Goal: Task Accomplishment & Management: Manage account settings

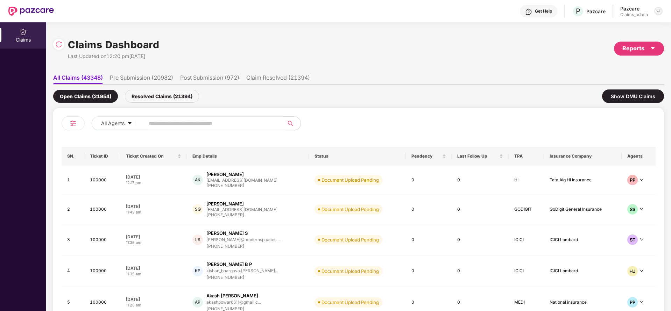
click at [659, 10] on img at bounding box center [658, 11] width 6 height 6
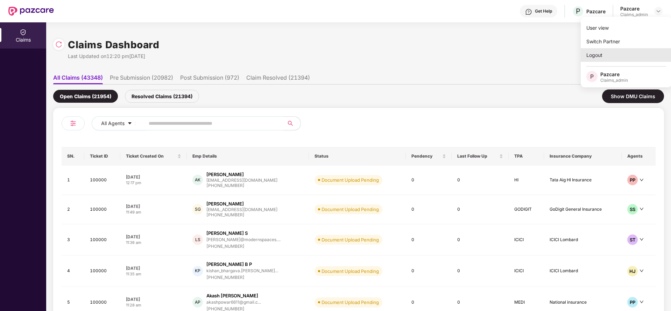
click at [598, 50] on div "Logout" at bounding box center [625, 55] width 91 height 14
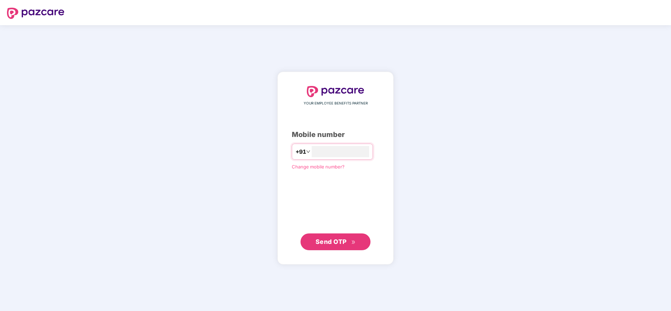
type input "**********"
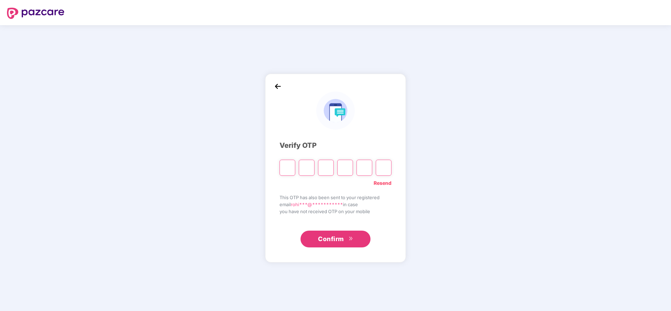
paste input "*"
type input "*"
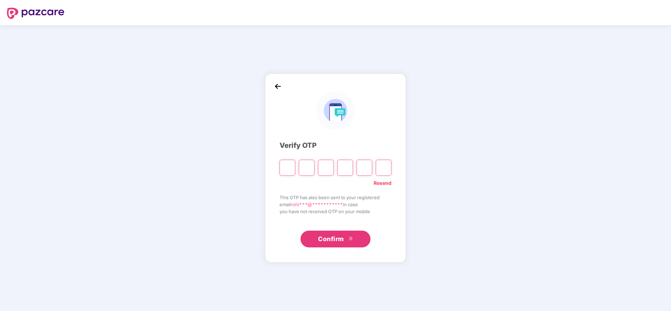
type input "*"
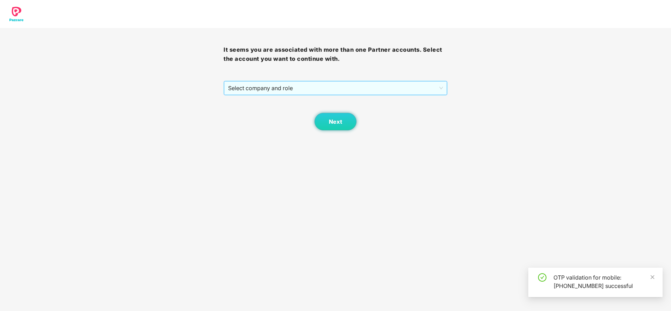
click at [322, 86] on span "Select company and role" at bounding box center [335, 87] width 214 height 13
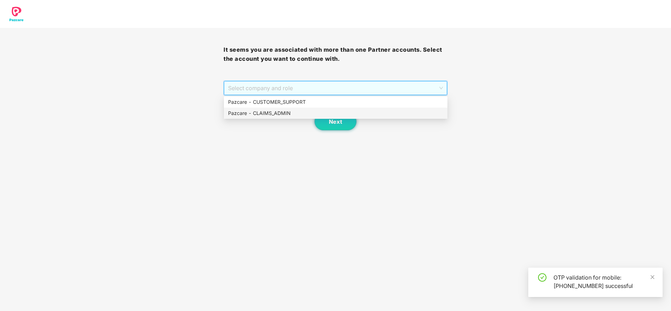
click at [284, 112] on div "Pazcare - CLAIMS_ADMIN" at bounding box center [335, 113] width 215 height 8
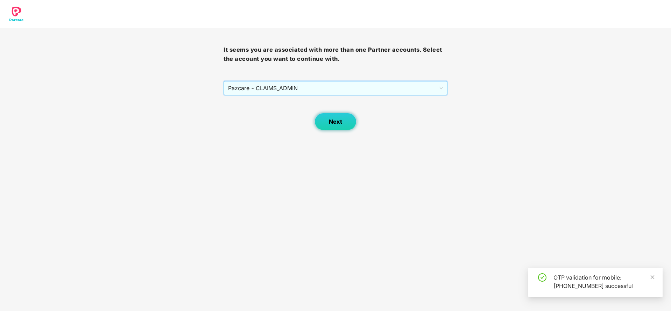
click at [331, 120] on span "Next" at bounding box center [335, 122] width 13 height 7
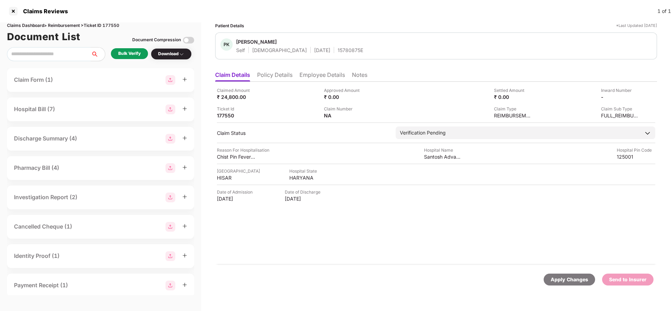
click at [272, 76] on li "Policy Details" at bounding box center [274, 76] width 35 height 10
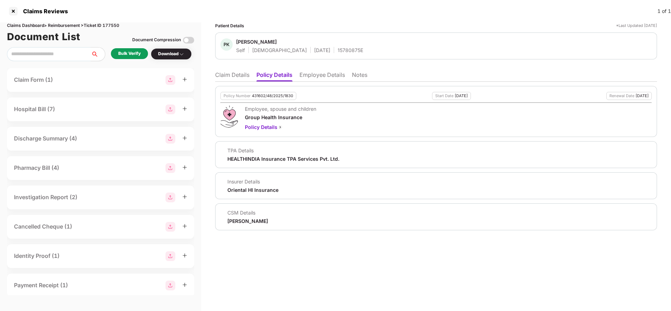
click at [234, 69] on ul "Claim Details Policy Details Employee Details Notes" at bounding box center [436, 75] width 442 height 14
click at [230, 76] on li "Claim Details" at bounding box center [232, 76] width 34 height 10
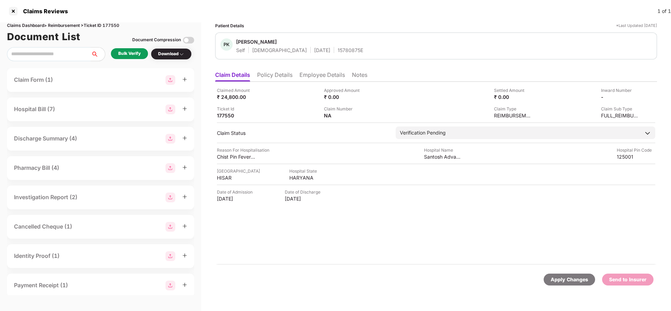
click at [131, 56] on div "Bulk Verify" at bounding box center [129, 53] width 22 height 7
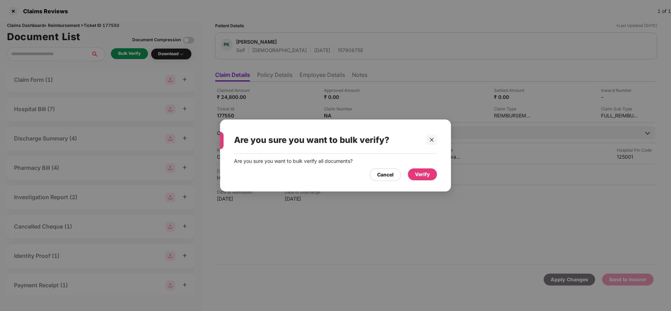
click at [415, 171] on div "Verify" at bounding box center [422, 175] width 15 height 8
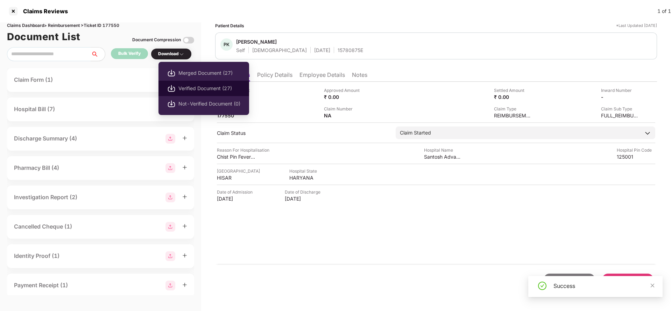
click at [196, 87] on span "Verified Document (27)" at bounding box center [209, 89] width 62 height 8
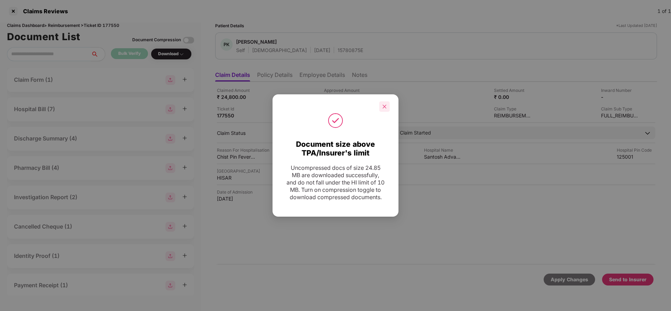
click at [388, 104] on div at bounding box center [384, 106] width 10 height 10
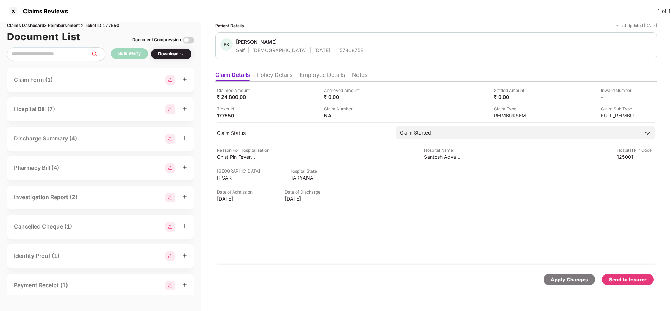
click at [619, 282] on div "Send to Insurer" at bounding box center [627, 280] width 37 height 8
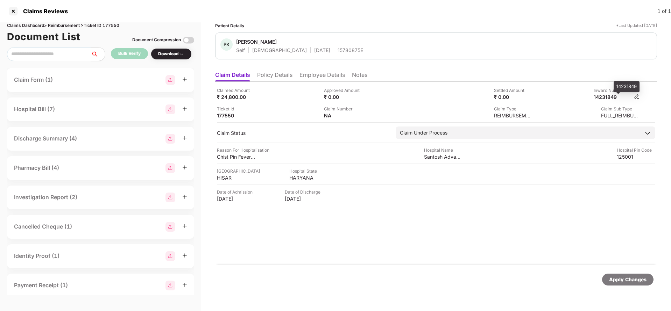
click at [607, 95] on div "14231849" at bounding box center [612, 97] width 38 height 7
copy div "14231849"
click at [323, 46] on span "Pardeep Kumar" at bounding box center [299, 42] width 127 height 8
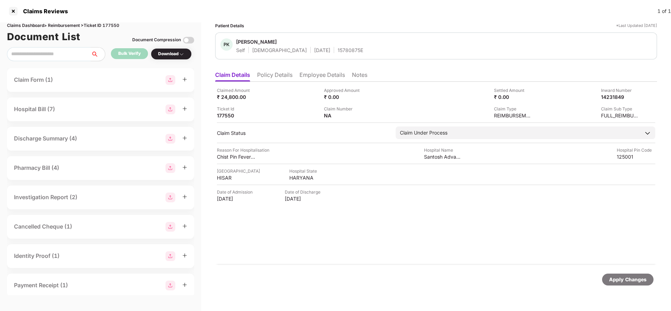
click at [323, 46] on span "Pardeep Kumar" at bounding box center [299, 42] width 127 height 8
click at [337, 50] on div "15780875E" at bounding box center [350, 50] width 26 height 7
copy div "15780875E"
click at [613, 284] on div "Apply Changes" at bounding box center [627, 280] width 51 height 12
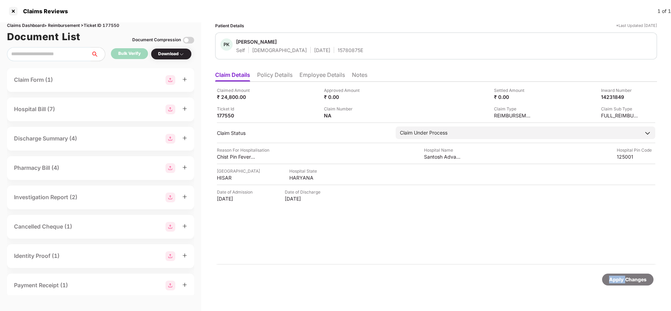
click at [613, 284] on div "Apply Changes" at bounding box center [627, 280] width 51 height 12
click at [115, 24] on div "Claims Dashboard > Reimbursement > Ticket ID 177550" at bounding box center [100, 25] width 187 height 7
copy div "177550"
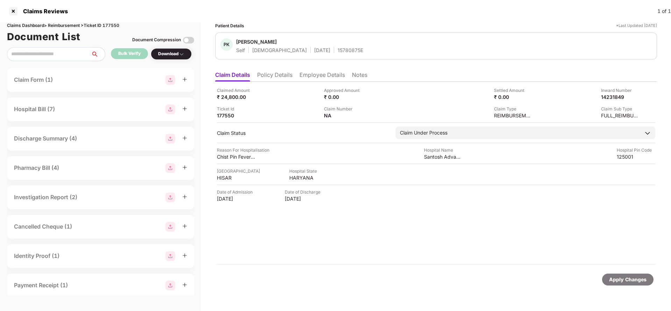
click at [623, 280] on div "Apply Changes" at bounding box center [627, 280] width 37 height 8
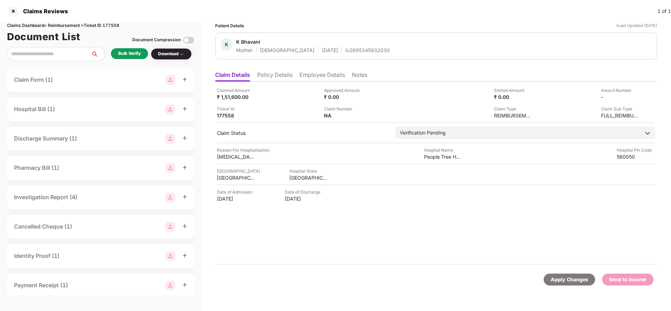
click at [276, 78] on li "Policy Details" at bounding box center [274, 76] width 35 height 10
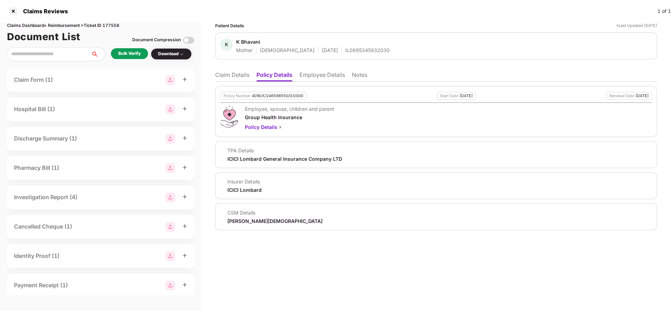
click at [274, 94] on div "4016/X/246598550/03/000" at bounding box center [277, 96] width 51 height 5
copy div "4016/X/246598550/03/000"
click at [332, 76] on li "Employee Details" at bounding box center [321, 76] width 45 height 10
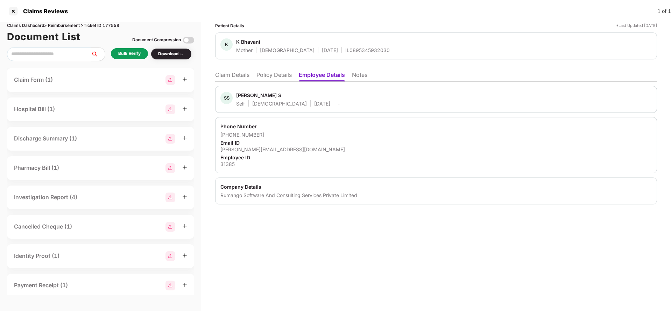
click at [229, 74] on li "Claim Details" at bounding box center [232, 76] width 34 height 10
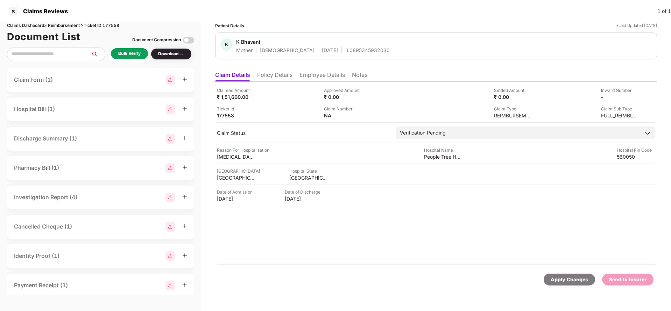
click at [273, 72] on li "Policy Details" at bounding box center [274, 76] width 35 height 10
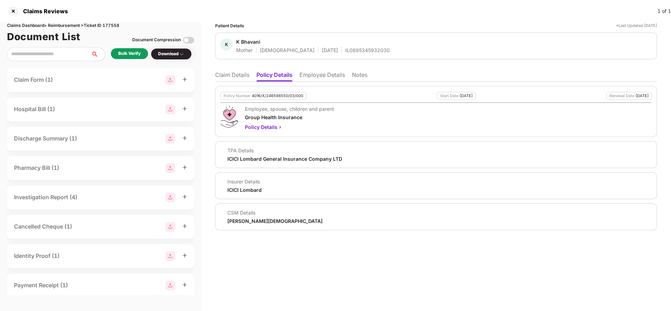
click at [285, 98] on div "4016/X/246598550/03/000" at bounding box center [277, 96] width 51 height 5
copy div "4016/X/246598550/03/000"
click at [345, 50] on div "IL0895345932030" at bounding box center [367, 50] width 44 height 7
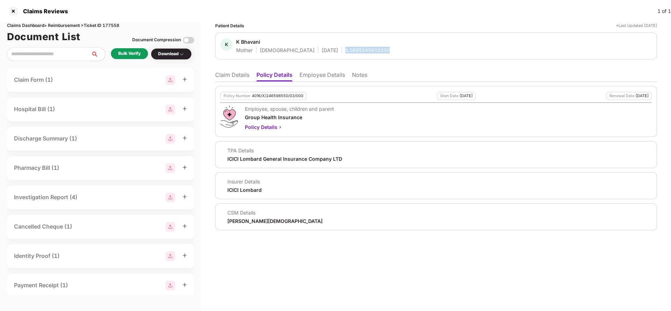
click at [345, 50] on div "IL0895345932030" at bounding box center [367, 50] width 44 height 7
copy div "IL0895345932030"
click at [320, 75] on li "Employee Details" at bounding box center [321, 76] width 45 height 10
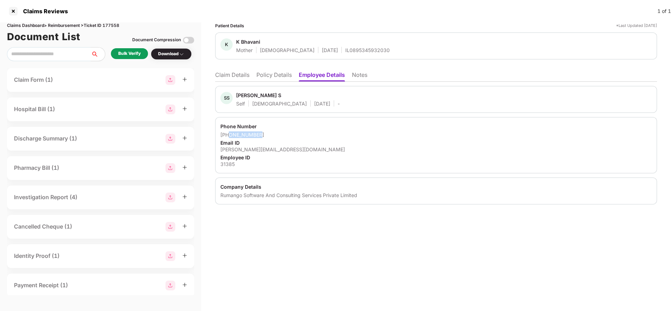
drag, startPoint x: 229, startPoint y: 135, endPoint x: 293, endPoint y: 136, distance: 64.7
click at [293, 136] on div "+919620069045" at bounding box center [435, 134] width 431 height 7
copy div "9620069045"
click at [242, 150] on div "shreyas.s@rumango.com" at bounding box center [435, 149] width 431 height 7
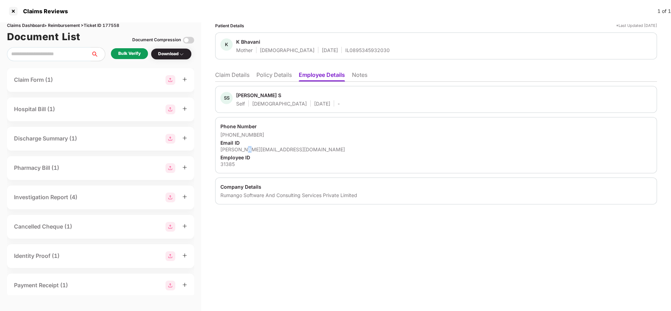
click at [242, 150] on div "shreyas.s@rumango.com" at bounding box center [435, 149] width 431 height 7
copy div "shreyas.s@rumango.com"
click at [230, 76] on li "Claim Details" at bounding box center [232, 76] width 34 height 10
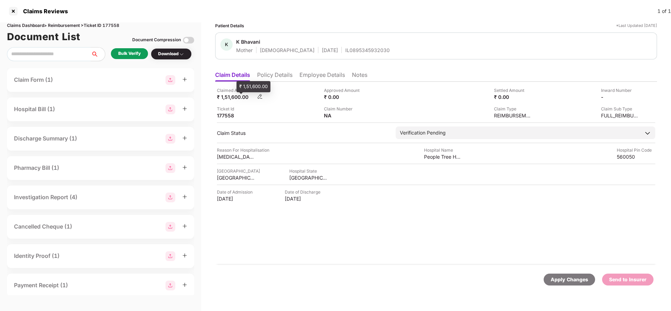
click at [231, 98] on div "₹ 1,51,600.00" at bounding box center [236, 97] width 38 height 7
copy div "1,51,600"
click at [437, 156] on div "People Tree Hospitals Meenakshi" at bounding box center [443, 157] width 38 height 7
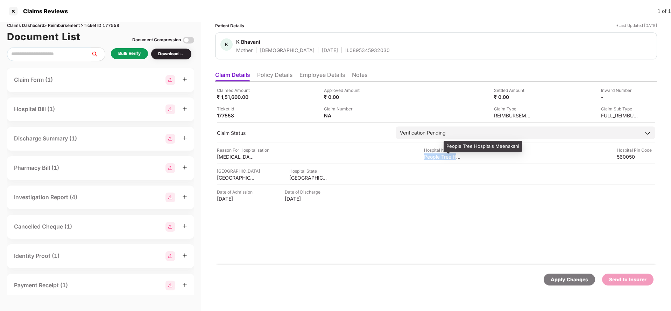
click at [437, 156] on div "People Tree Hospitals Meenakshi" at bounding box center [443, 157] width 38 height 7
copy div "People Tree Hospitals Meenakshi"
click at [133, 55] on div "Bulk Verify" at bounding box center [129, 53] width 22 height 7
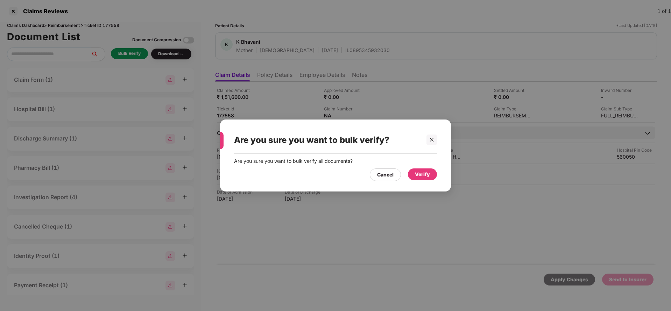
click at [422, 171] on div "Verify" at bounding box center [422, 175] width 15 height 8
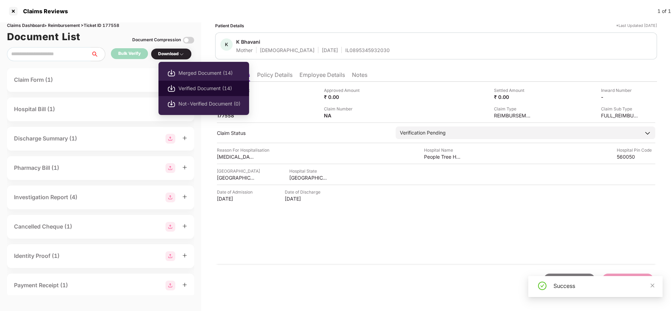
click at [188, 88] on span "Verified Document (14)" at bounding box center [209, 89] width 62 height 8
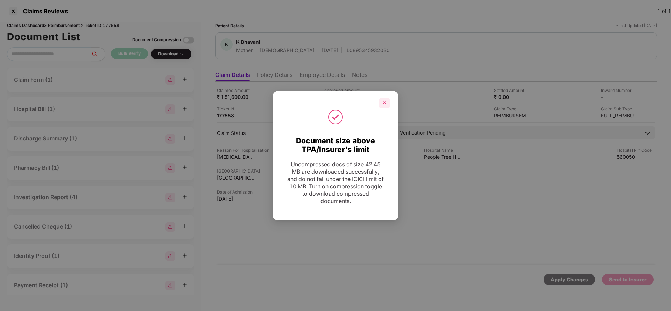
click at [384, 102] on icon "close" at bounding box center [384, 102] width 5 height 5
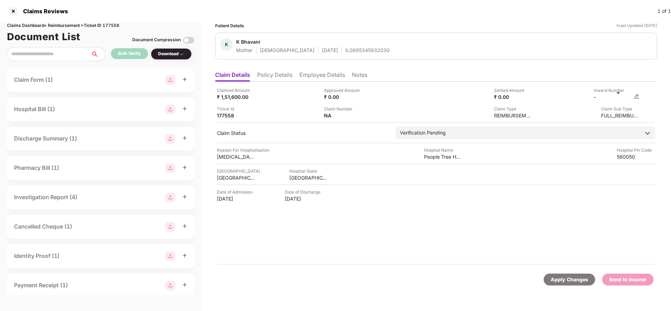
click at [634, 97] on img at bounding box center [637, 97] width 6 height 6
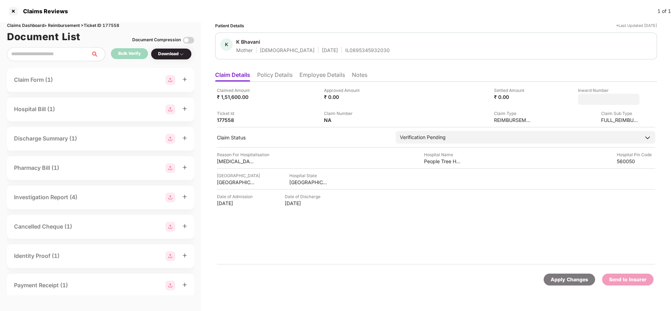
type input "**********"
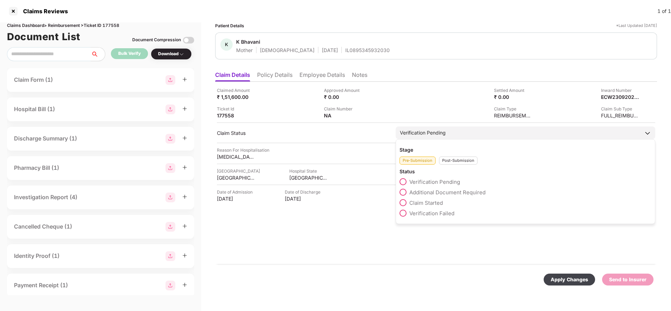
click at [487, 138] on div "Verification Pending" at bounding box center [525, 133] width 259 height 13
click at [463, 157] on div "Post-Submission" at bounding box center [458, 161] width 38 height 8
click at [426, 193] on span "Claim Under Process" at bounding box center [435, 192] width 53 height 7
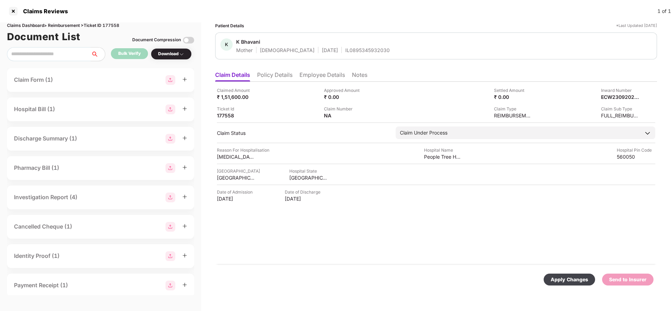
click at [571, 278] on div "Apply Changes" at bounding box center [568, 280] width 37 height 8
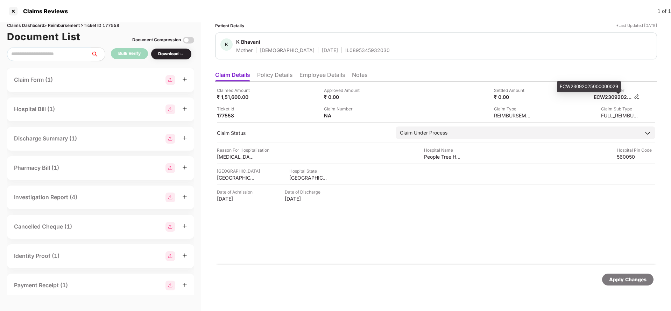
click at [615, 97] on div "ECW23092025000000029" at bounding box center [612, 97] width 38 height 7
copy div "ECW23092025000000029"
click at [352, 47] on div "IL0895345932030" at bounding box center [367, 50] width 44 height 7
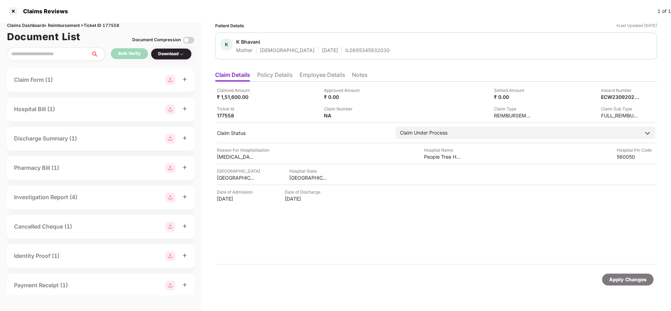
click at [352, 47] on div "IL0895345932030" at bounding box center [367, 50] width 44 height 7
copy div "IL0895345932030"
click at [621, 275] on div "Apply Changes" at bounding box center [627, 280] width 51 height 12
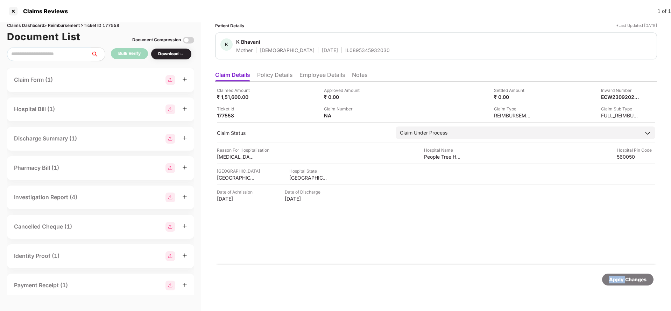
click at [621, 275] on div "Apply Changes" at bounding box center [627, 280] width 51 height 12
click at [111, 25] on div "Claims Dashboard > Reimbursement > Ticket ID 177558" at bounding box center [100, 25] width 187 height 7
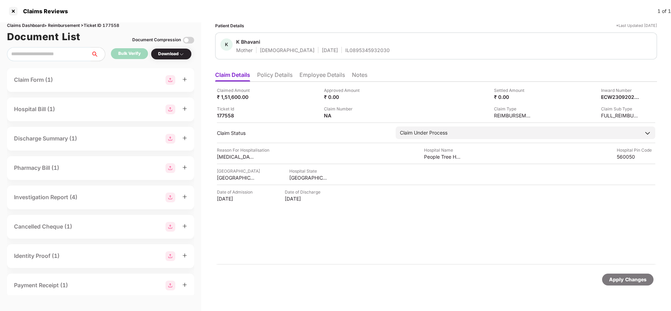
click at [641, 278] on div "Apply Changes" at bounding box center [627, 280] width 37 height 8
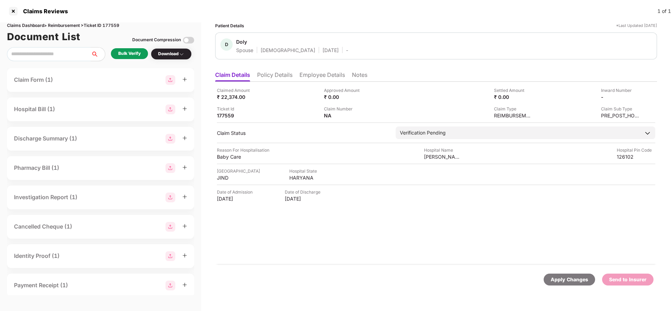
click at [276, 77] on li "Policy Details" at bounding box center [274, 76] width 35 height 10
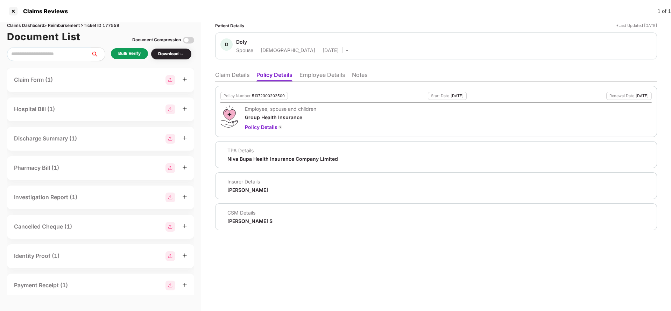
click at [315, 78] on li "Employee Details" at bounding box center [321, 76] width 45 height 10
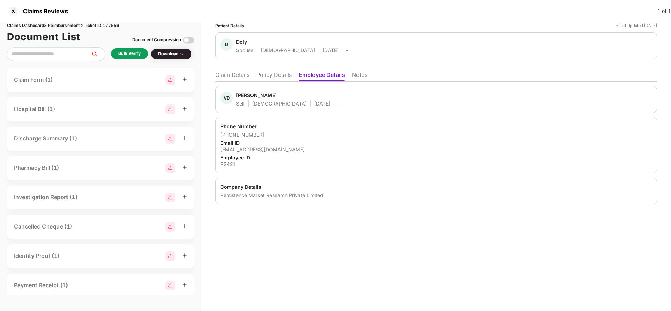
click at [221, 81] on li "Claim Details" at bounding box center [232, 76] width 34 height 10
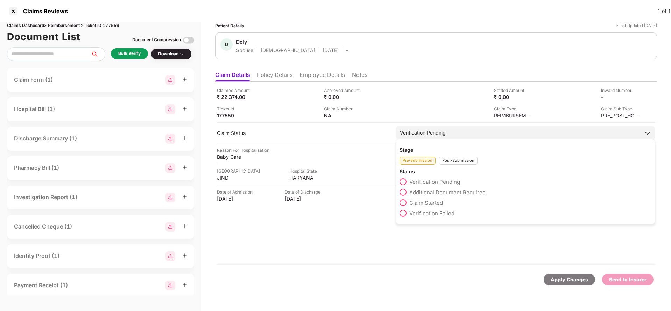
click at [416, 203] on span "Claim Started" at bounding box center [426, 203] width 34 height 7
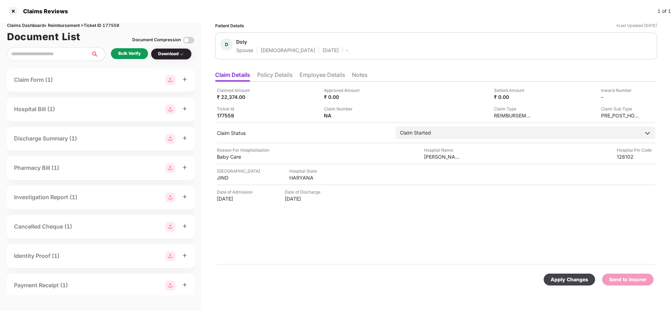
click at [571, 279] on div "Apply Changes" at bounding box center [568, 280] width 37 height 8
click at [320, 76] on li "Employee Details" at bounding box center [321, 76] width 45 height 10
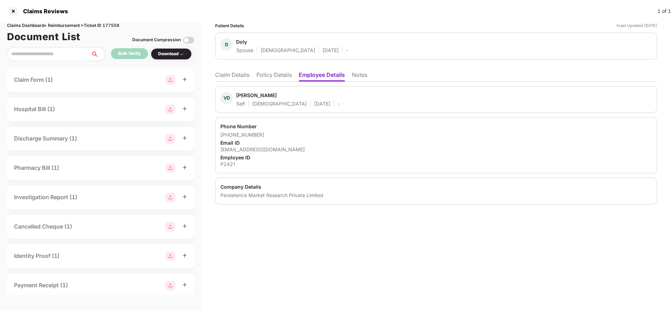
click at [265, 71] on ul "Claim Details Policy Details Employee Details Notes" at bounding box center [436, 75] width 442 height 14
click at [271, 76] on li "Policy Details" at bounding box center [273, 76] width 35 height 10
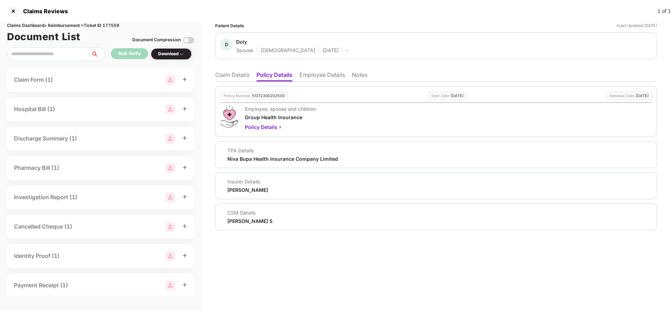
click at [229, 76] on li "Claim Details" at bounding box center [232, 76] width 34 height 10
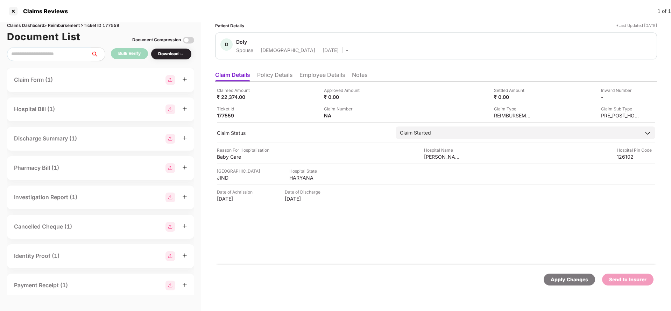
click at [282, 75] on li "Policy Details" at bounding box center [274, 76] width 35 height 10
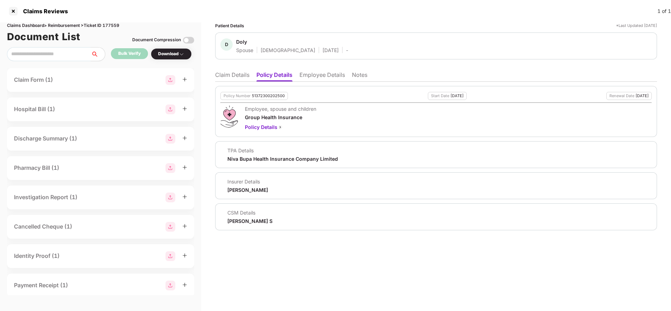
click at [269, 159] on div "Niva Bupa Health Insurance Company Limited" at bounding box center [282, 159] width 111 height 7
copy div "Niva Bupa Health Insurance Company Limited"
click at [325, 70] on ul "Claim Details Policy Details Employee Details Notes" at bounding box center [436, 75] width 442 height 14
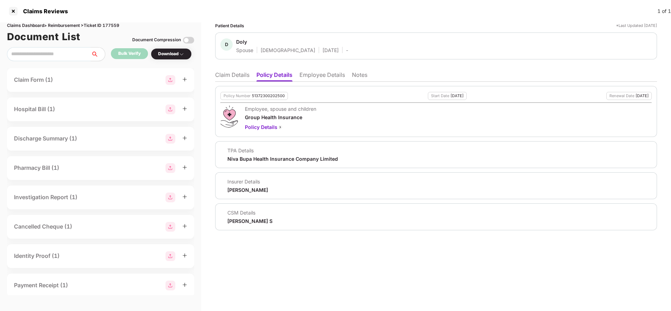
click at [321, 76] on li "Employee Details" at bounding box center [321, 76] width 45 height 10
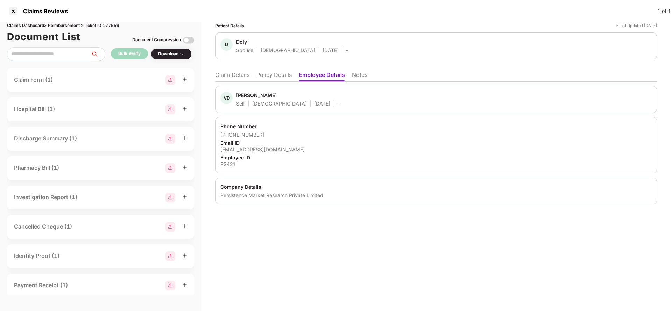
click at [271, 78] on li "Policy Details" at bounding box center [273, 76] width 35 height 10
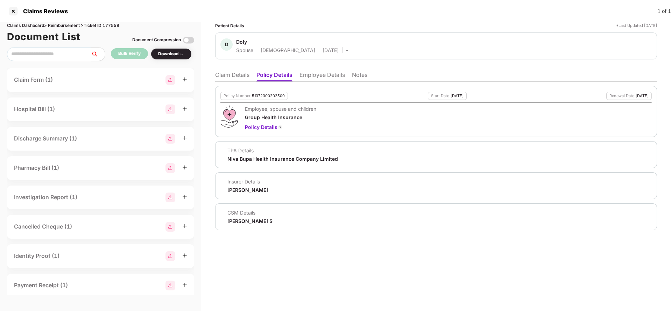
click at [235, 76] on li "Claim Details" at bounding box center [232, 76] width 34 height 10
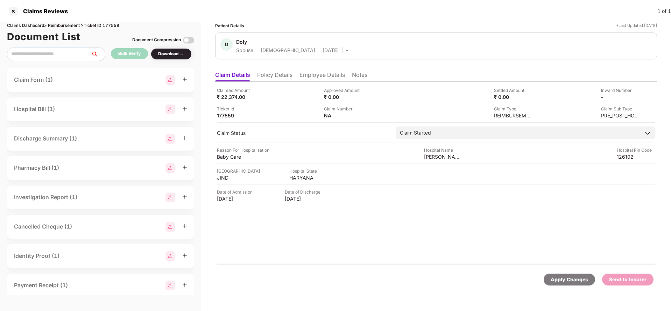
click at [271, 77] on li "Policy Details" at bounding box center [274, 76] width 35 height 10
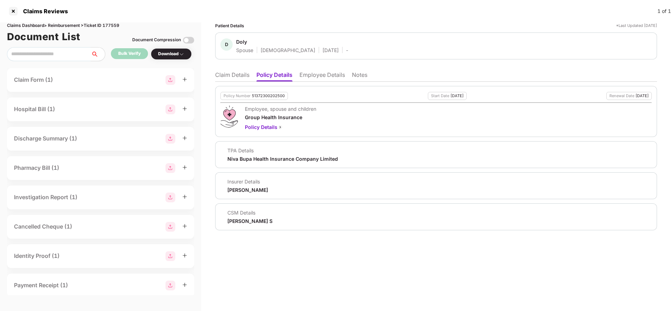
click at [256, 160] on div "Niva Bupa Health Insurance Company Limited" at bounding box center [282, 159] width 111 height 7
copy div "Niva Bupa Health Insurance Company Limited"
click at [323, 77] on li "Employee Details" at bounding box center [321, 76] width 45 height 10
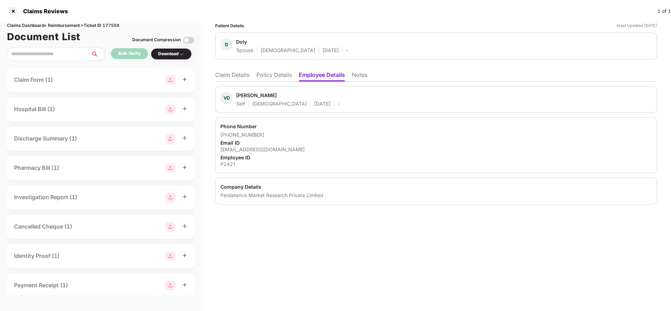
click at [236, 76] on li "Claim Details" at bounding box center [232, 76] width 34 height 10
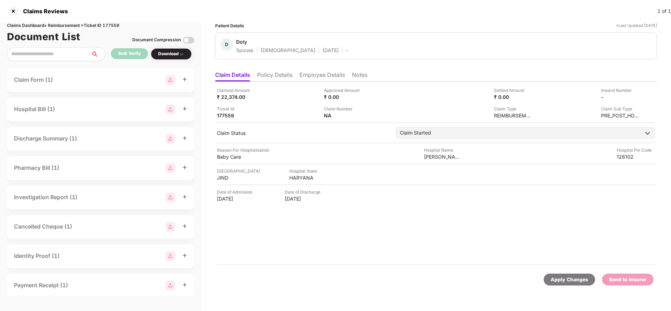
click at [565, 278] on div "Apply Changes" at bounding box center [568, 280] width 37 height 8
click at [115, 25] on div "Claims Dashboard > Reimbursement > Ticket ID 177559" at bounding box center [100, 25] width 187 height 7
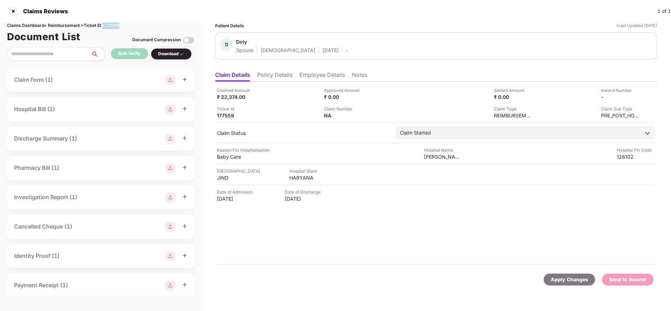
click at [115, 25] on div "Claims Dashboard > Reimbursement > Ticket ID 177559" at bounding box center [100, 25] width 187 height 7
copy div "177559"
click at [570, 288] on div "Apply Changes Send to Insurer" at bounding box center [436, 279] width 442 height 29
click at [556, 276] on div "Apply Changes" at bounding box center [568, 280] width 37 height 8
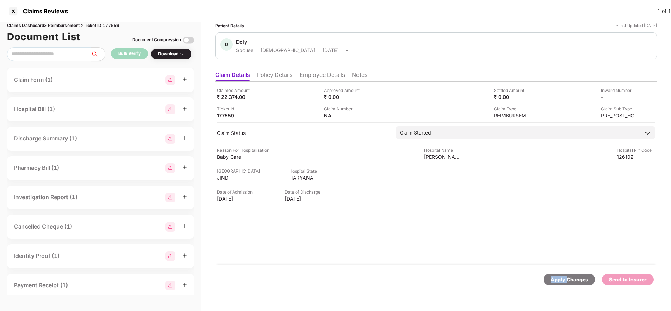
click at [556, 276] on div "Apply Changes" at bounding box center [568, 280] width 37 height 8
click at [280, 73] on li "Policy Details" at bounding box center [274, 76] width 35 height 10
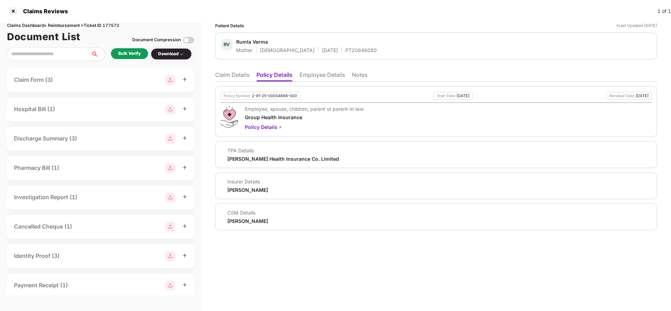
click at [313, 73] on li "Employee Details" at bounding box center [321, 76] width 45 height 10
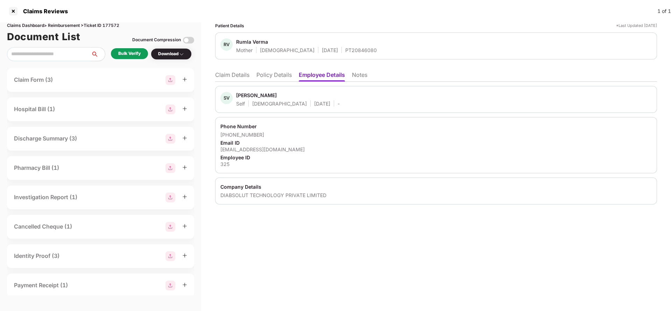
click at [228, 74] on li "Claim Details" at bounding box center [232, 76] width 34 height 10
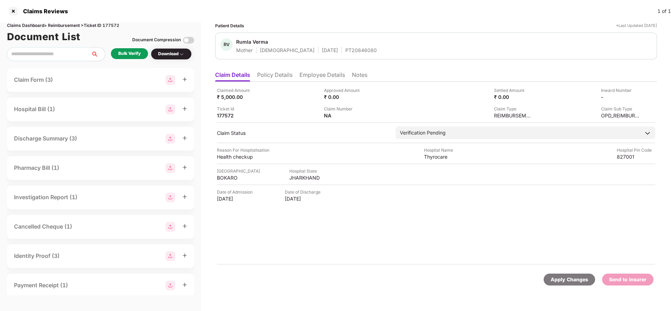
click at [314, 74] on li "Employee Details" at bounding box center [321, 76] width 45 height 10
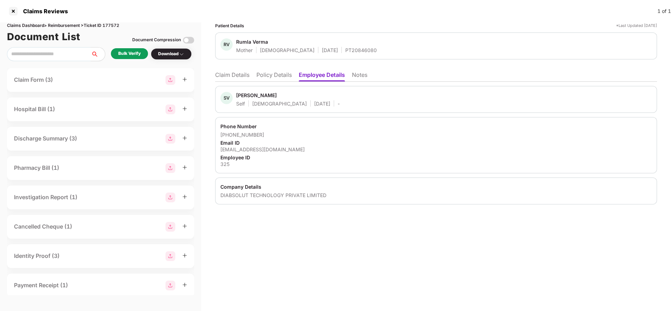
click at [253, 194] on div "DIABSOLUT TECHNOLOGY PRIVATE LIMITED" at bounding box center [435, 195] width 431 height 7
copy div "DIABSOLUT TECHNOLOGY PRIVATE LIMITED"
click at [225, 164] on div "325" at bounding box center [435, 164] width 431 height 7
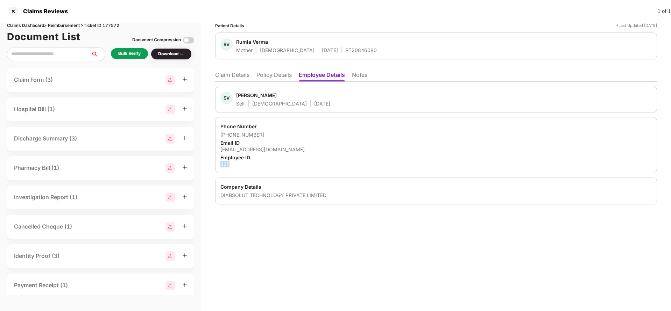
click at [225, 164] on div "325" at bounding box center [435, 164] width 431 height 7
copy div "325"
click at [234, 78] on li "Claim Details" at bounding box center [232, 76] width 34 height 10
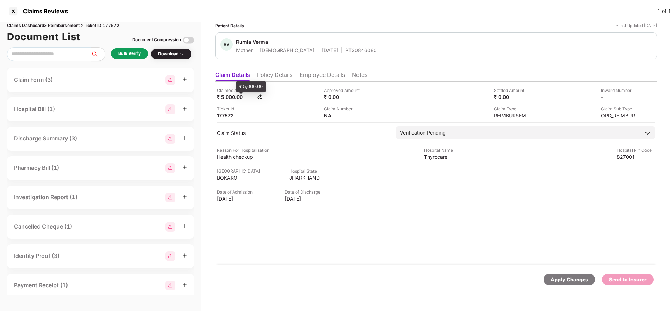
click at [229, 97] on div "₹ 5,000.00" at bounding box center [236, 97] width 38 height 7
copy div "5,000"
click at [243, 156] on div "Health checkup" at bounding box center [236, 157] width 38 height 7
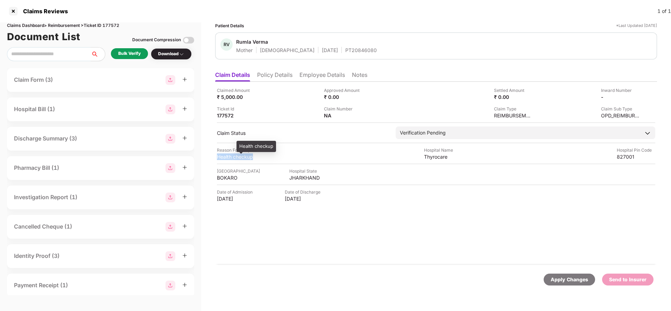
click at [243, 156] on div "Health checkup" at bounding box center [236, 157] width 38 height 7
copy div "Health checkup"
click at [311, 77] on li "Employee Details" at bounding box center [321, 76] width 45 height 10
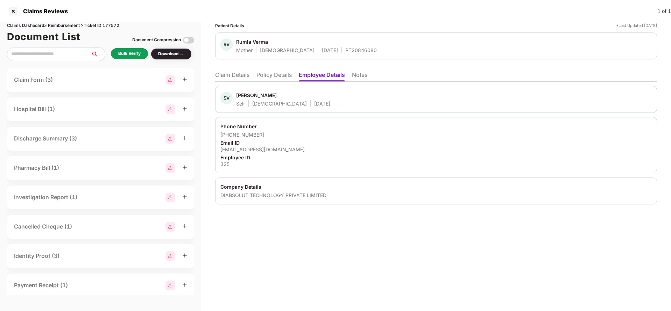
click at [245, 148] on div "[EMAIL_ADDRESS][DOMAIN_NAME]" at bounding box center [435, 149] width 431 height 7
copy div "[EMAIL_ADDRESS][DOMAIN_NAME]"
click at [231, 71] on li "Claim Details" at bounding box center [232, 76] width 34 height 10
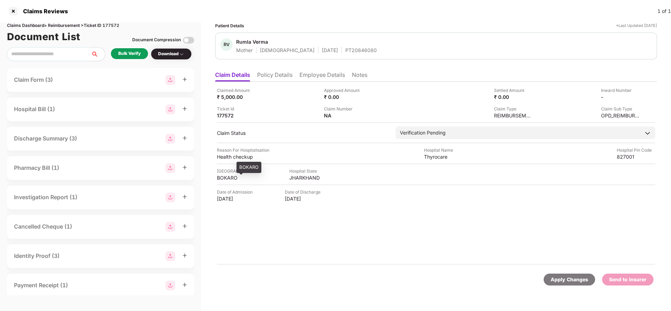
click at [227, 176] on div "BOKARO" at bounding box center [236, 177] width 38 height 7
copy div "BOKARO"
click at [301, 176] on div "JHARKHAND" at bounding box center [308, 177] width 38 height 7
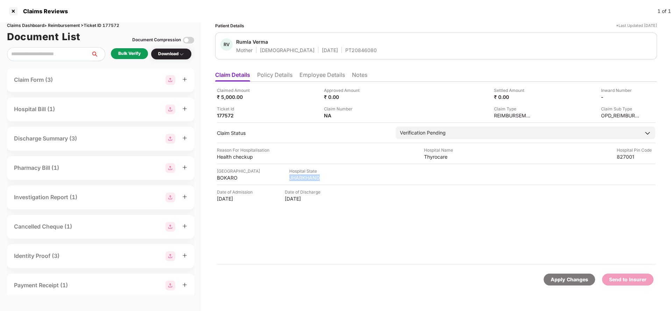
copy div "JHARKHAND"
click at [430, 155] on div "Thyrocare" at bounding box center [443, 157] width 38 height 7
copy div "Thyrocare"
click at [130, 55] on div "Bulk Verify" at bounding box center [129, 53] width 22 height 7
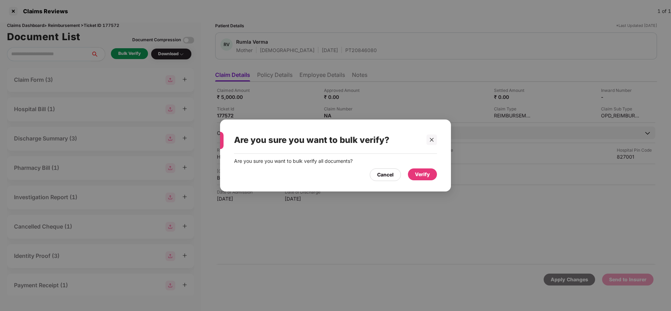
click at [426, 175] on div "Verify" at bounding box center [422, 175] width 15 height 8
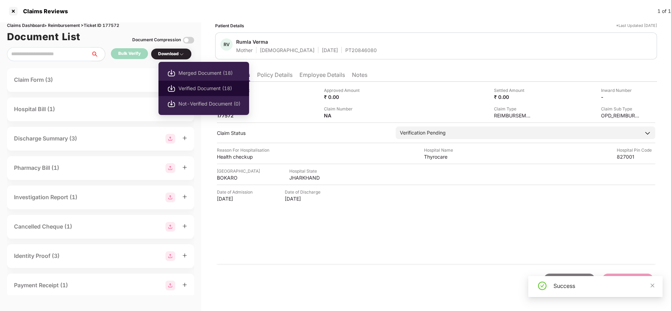
click at [201, 86] on span "Verified Document (18)" at bounding box center [209, 89] width 62 height 8
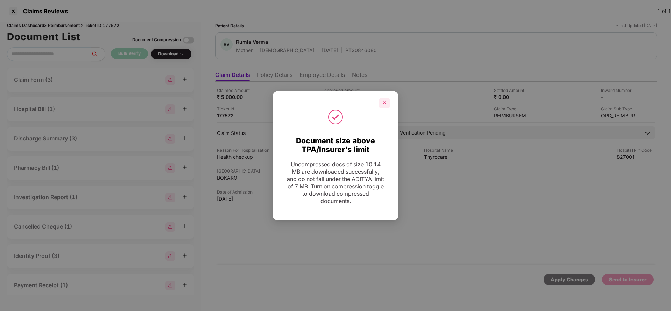
click at [380, 101] on div at bounding box center [384, 103] width 10 height 10
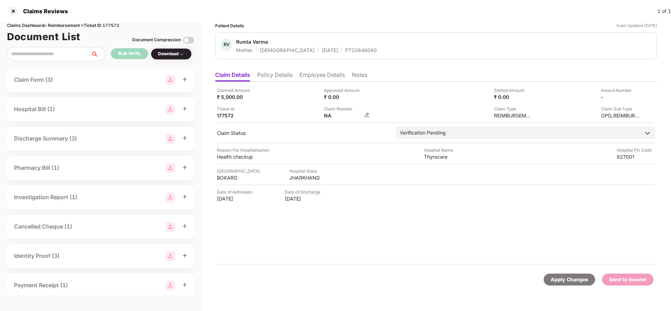
click at [366, 115] on img at bounding box center [367, 115] width 6 height 6
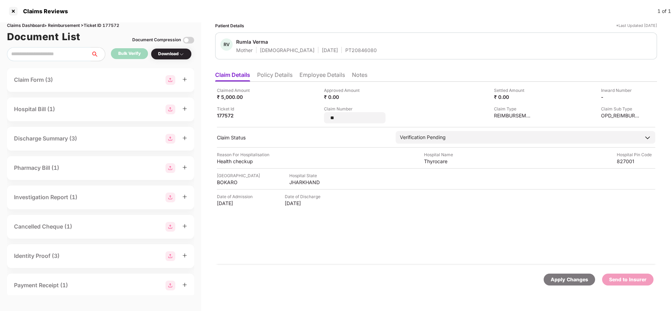
type input "*"
type input "**********"
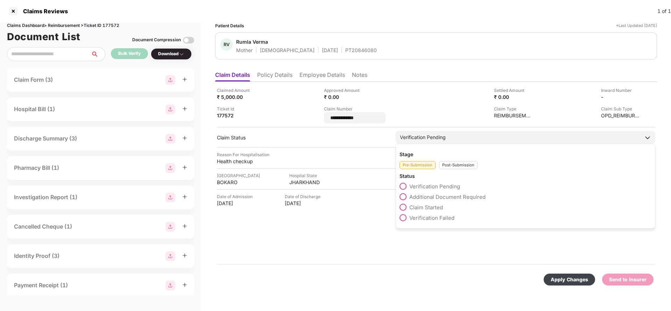
click at [442, 140] on div "Verification Pending Stage Pre-Submission Post-Submission Status Verification P…" at bounding box center [525, 137] width 259 height 13
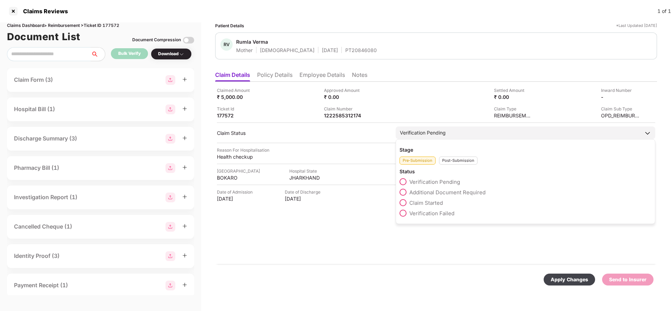
click at [457, 161] on div "Post-Submission" at bounding box center [458, 161] width 38 height 8
click at [430, 190] on span "Claim Under Process" at bounding box center [435, 192] width 53 height 7
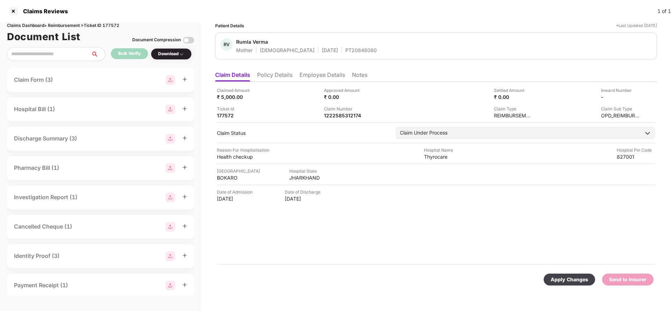
click at [557, 272] on div "Apply Changes Send to Insurer" at bounding box center [436, 279] width 442 height 29
click at [561, 277] on div "Apply Changes" at bounding box center [568, 280] width 37 height 8
click at [311, 79] on li "Employee Details" at bounding box center [321, 76] width 45 height 10
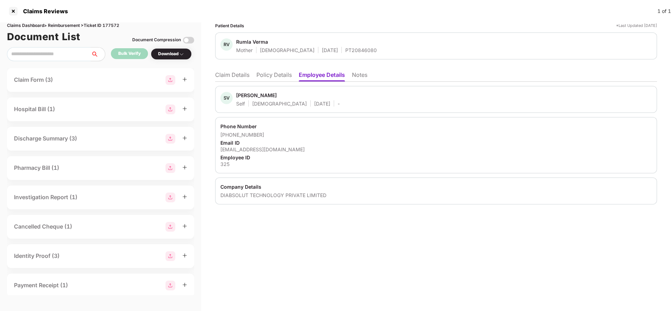
click at [234, 78] on li "Claim Details" at bounding box center [232, 76] width 34 height 10
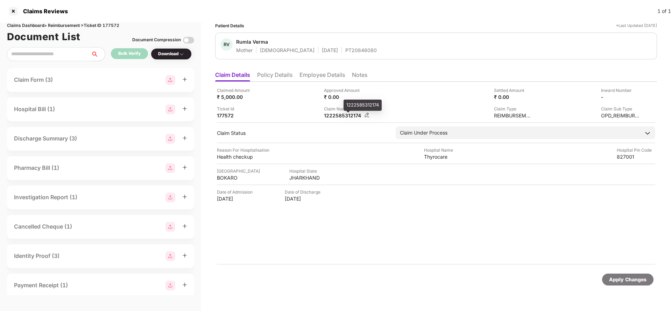
click at [345, 117] on div "1222585312174" at bounding box center [343, 115] width 38 height 7
copy div "1222585312174"
click at [345, 52] on div "PT20846080" at bounding box center [360, 50] width 31 height 7
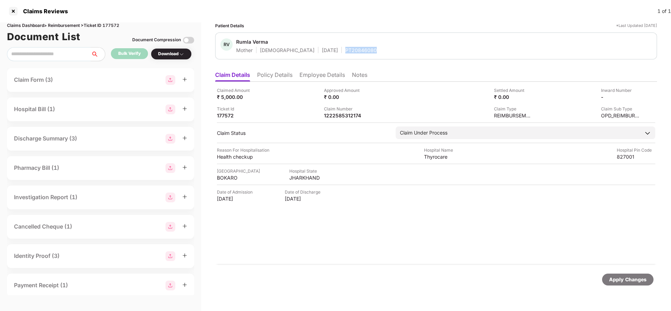
copy div "PT20846080"
click at [333, 121] on div "Claimed Amount ₹ 5,000.00 Approved Amount ₹ 0.00 Settled Amount ₹ 0.00 Inward N…" at bounding box center [436, 173] width 442 height 183
click at [336, 115] on div "1222585312174" at bounding box center [343, 115] width 38 height 7
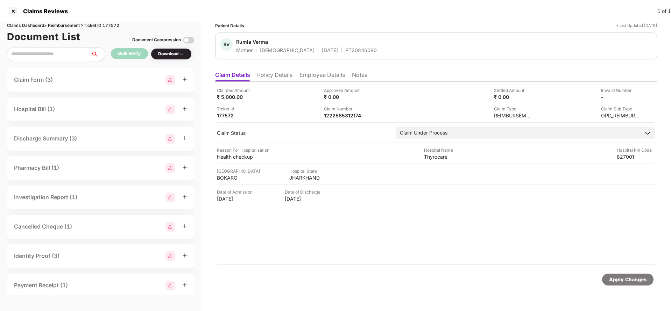
click at [345, 51] on div "PT20846080" at bounding box center [360, 50] width 31 height 7
click at [625, 279] on div "Apply Changes" at bounding box center [627, 280] width 37 height 8
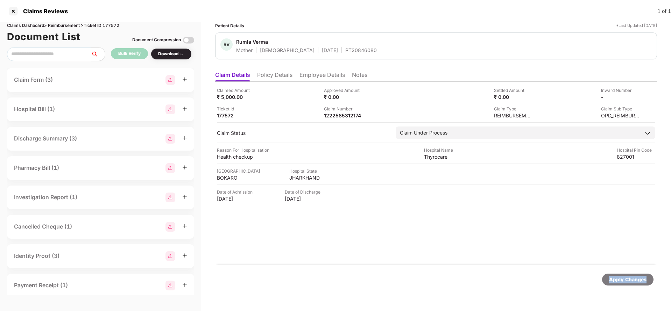
click at [625, 279] on div "Apply Changes" at bounding box center [627, 280] width 37 height 8
click at [109, 23] on div "Claims Dashboard > Reimbursement > Ticket ID 177572" at bounding box center [100, 25] width 187 height 7
click at [636, 277] on div "Apply Changes" at bounding box center [627, 280] width 37 height 8
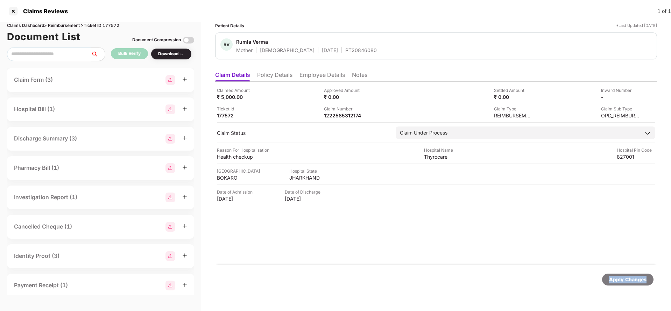
click at [636, 277] on div "Apply Changes" at bounding box center [627, 280] width 37 height 8
